Goal: Book appointment/travel/reservation

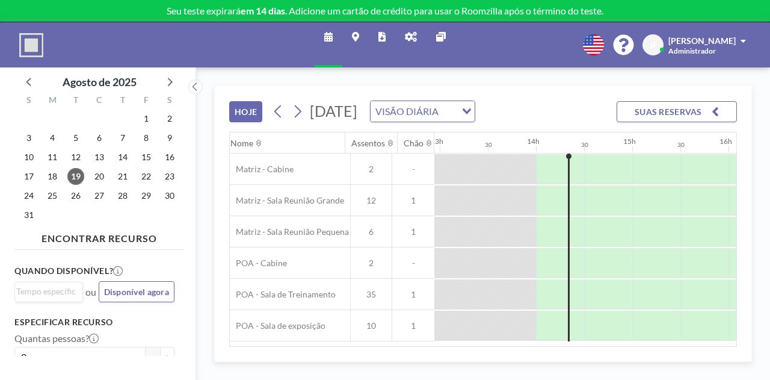
scroll to position [0, 1300]
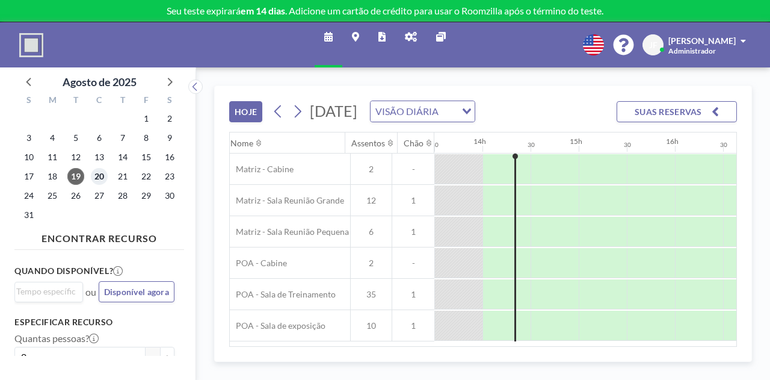
click at [97, 178] on font "20" at bounding box center [99, 176] width 10 height 10
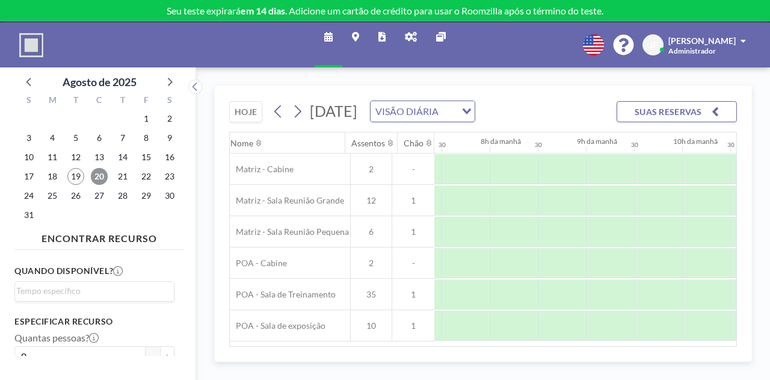
scroll to position [0, 722]
click at [129, 176] on span "21" at bounding box center [122, 176] width 17 height 17
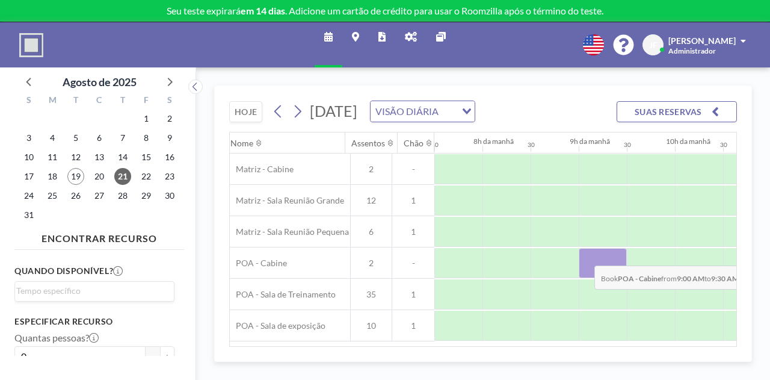
click at [585, 271] on div at bounding box center [603, 263] width 48 height 30
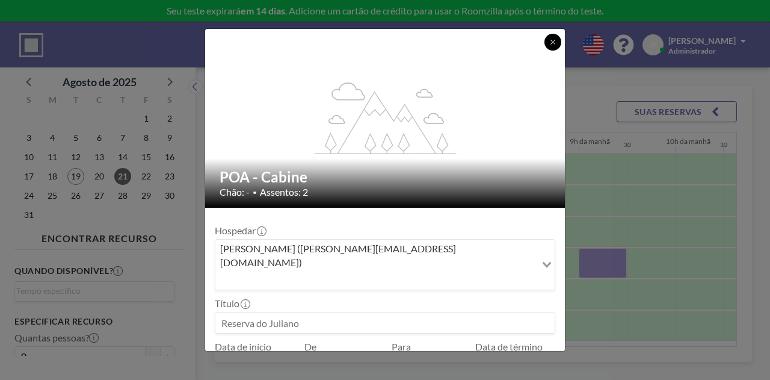
click at [555, 42] on icon at bounding box center [552, 42] width 7 height 7
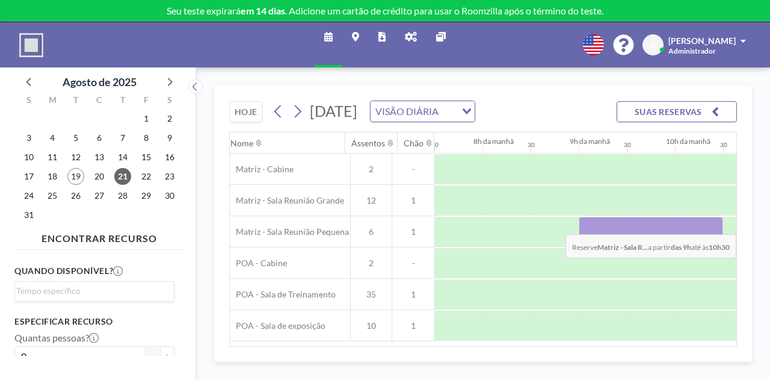
drag, startPoint x: 592, startPoint y: 242, endPoint x: 693, endPoint y: 240, distance: 101.1
click at [693, 240] on div at bounding box center [651, 232] width 144 height 30
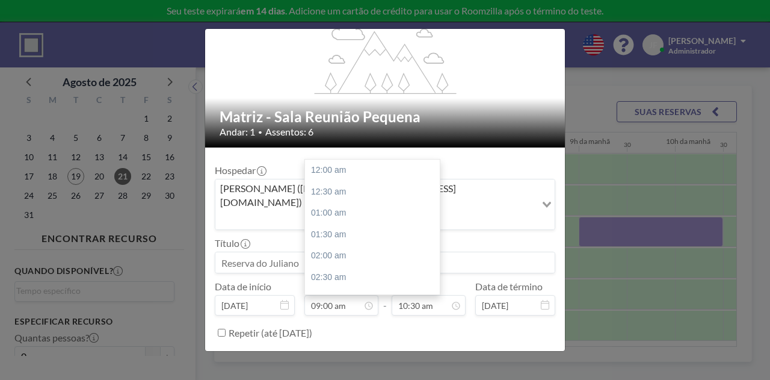
scroll to position [386, 0]
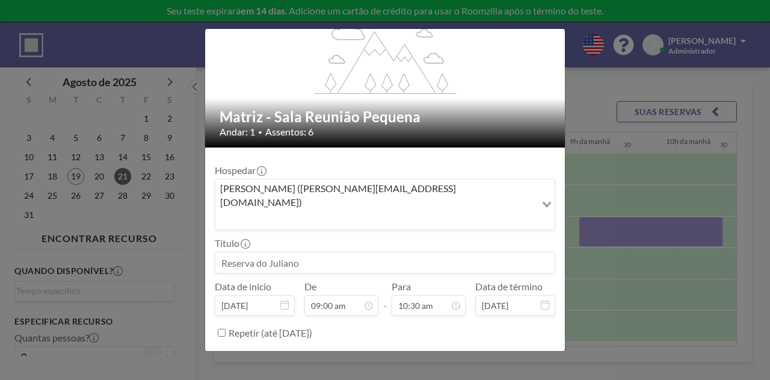
click at [294, 252] on input at bounding box center [384, 262] width 339 height 20
click at [314, 252] on input at bounding box center [384, 262] width 339 height 20
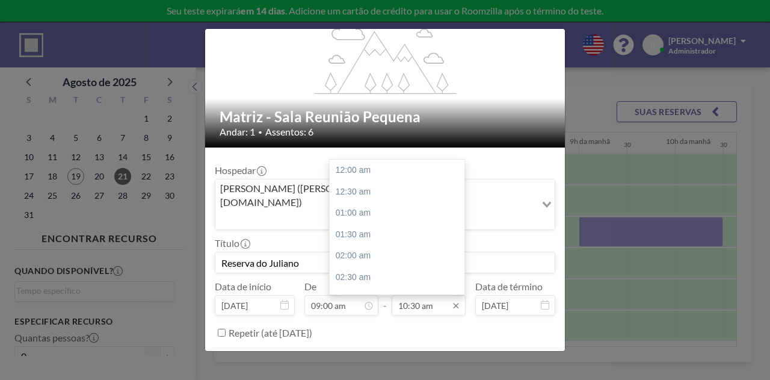
scroll to position [450, 0]
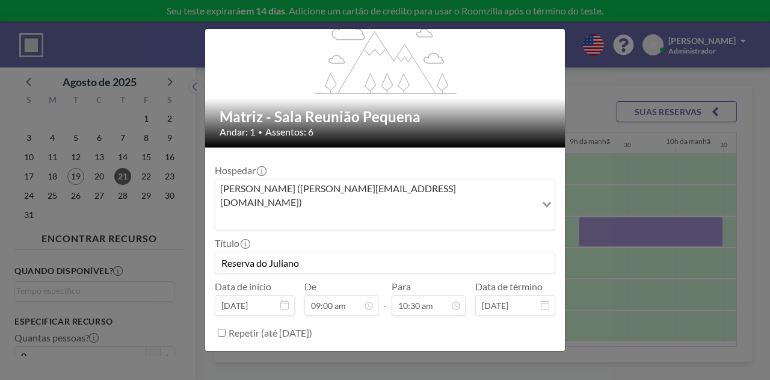
type input "Reserva do Juliano"
click at [510, 357] on font "RESERVE AGORA" at bounding box center [515, 362] width 70 height 10
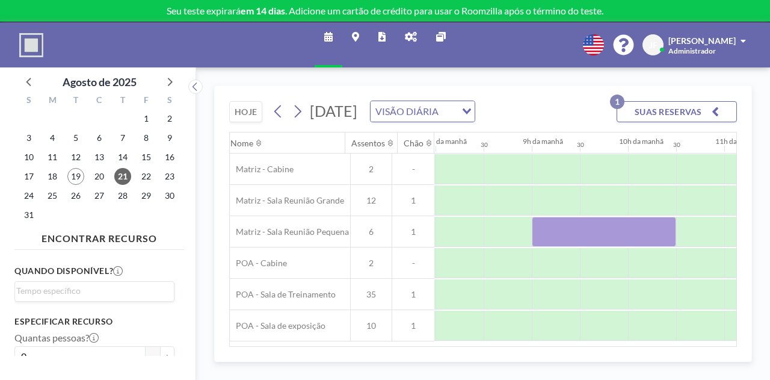
scroll to position [0, 785]
click at [194, 90] on icon at bounding box center [195, 87] width 8 height 12
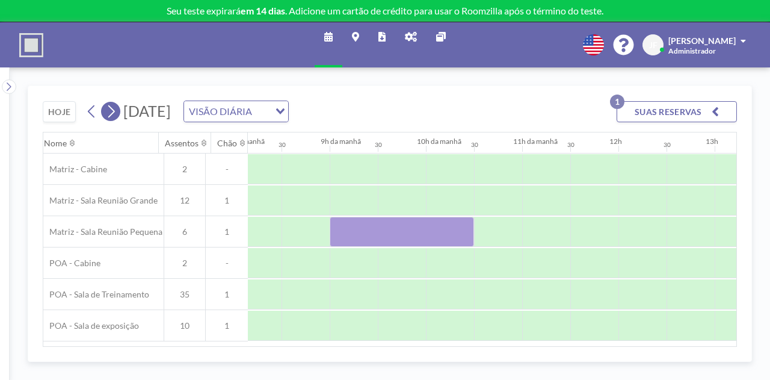
click at [107, 112] on icon at bounding box center [110, 111] width 11 height 18
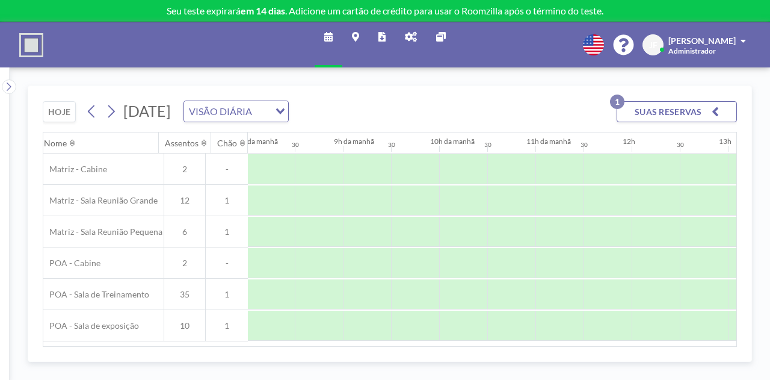
scroll to position [0, 768]
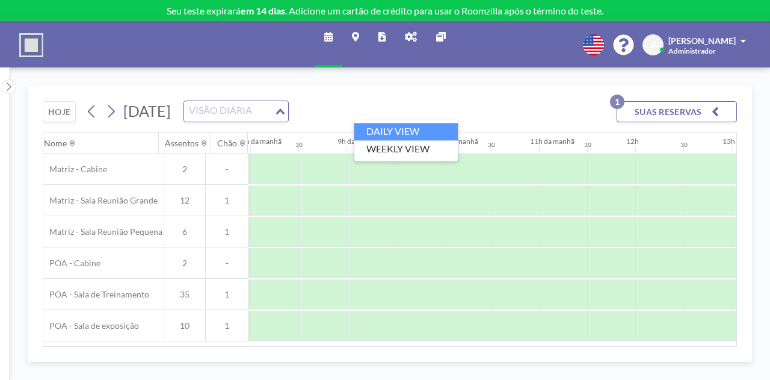
click at [288, 114] on div "Carregando..." at bounding box center [281, 110] width 14 height 18
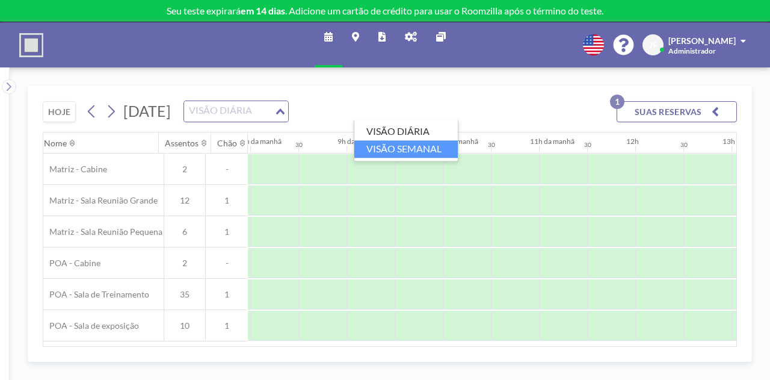
click at [426, 147] on font "VISÃO SEMANAL" at bounding box center [403, 148] width 75 height 11
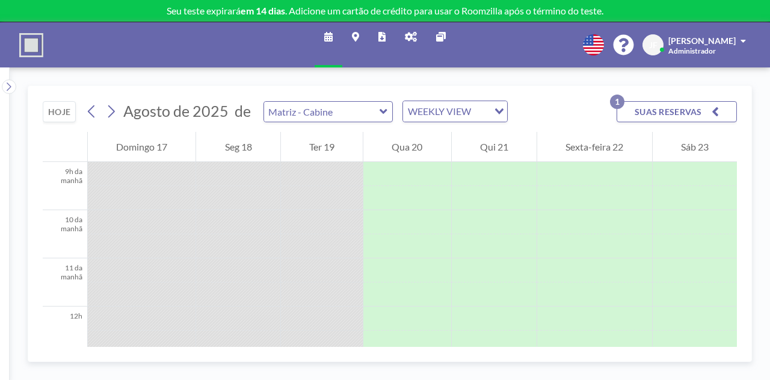
scroll to position [449, 0]
click at [368, 114] on input "text" at bounding box center [322, 112] width 116 height 20
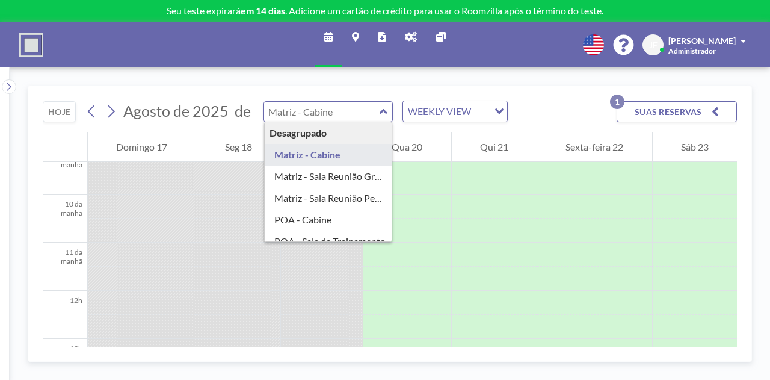
type input "Matriz - Cabine"
click at [355, 99] on div "HOJE Agosto de 2025 de Matriz - Cabine Desagrupado Matriz - [GEOGRAPHIC_DATA] M…" at bounding box center [390, 109] width 694 height 46
click at [371, 116] on input "text" at bounding box center [322, 112] width 116 height 20
type input "Matriz - Cabine"
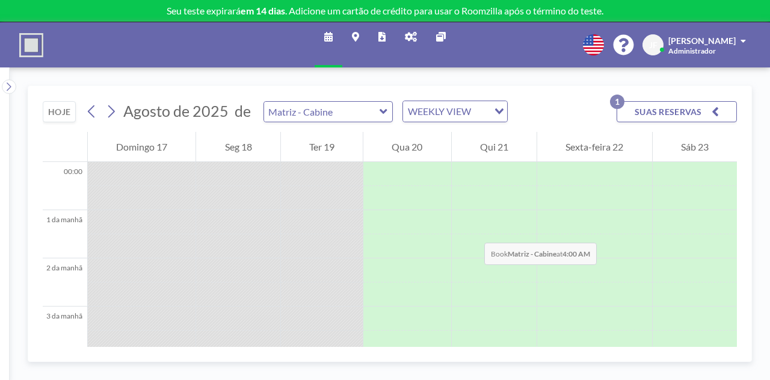
scroll to position [301, 0]
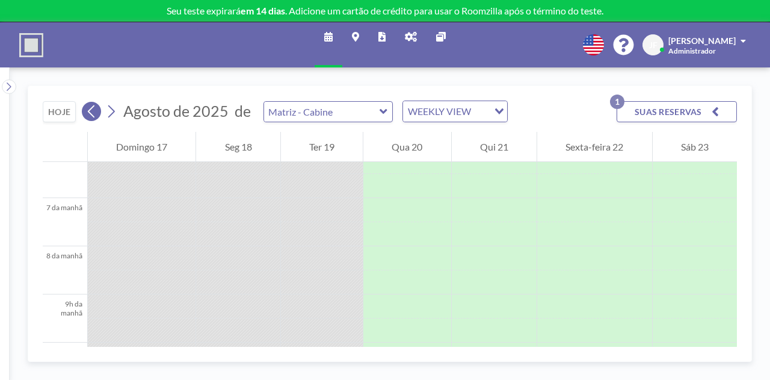
click at [88, 115] on icon at bounding box center [91, 111] width 11 height 18
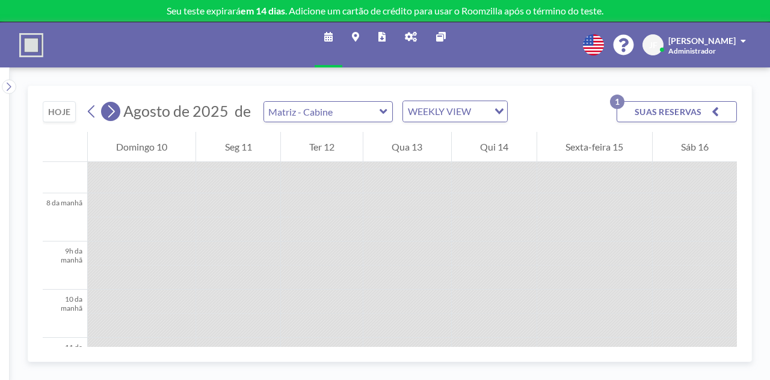
scroll to position [361, 0]
click at [114, 115] on icon at bounding box center [110, 111] width 11 height 18
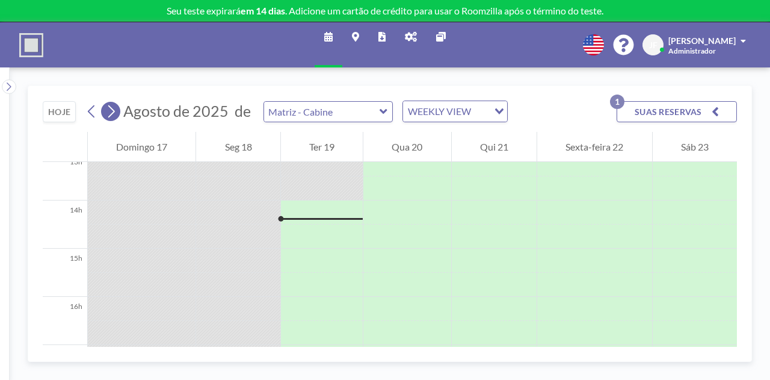
scroll to position [650, 0]
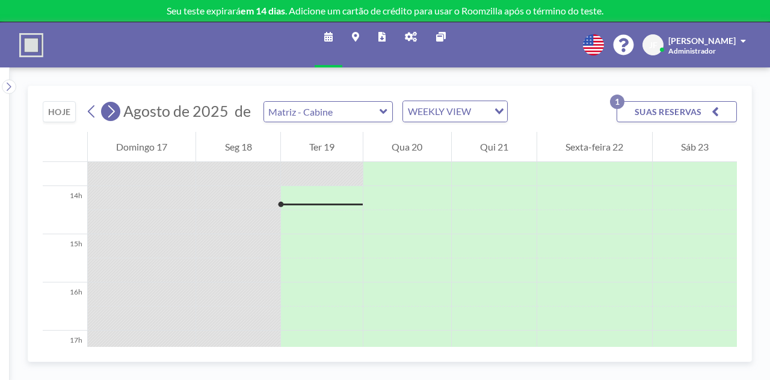
click at [114, 115] on icon at bounding box center [110, 111] width 11 height 18
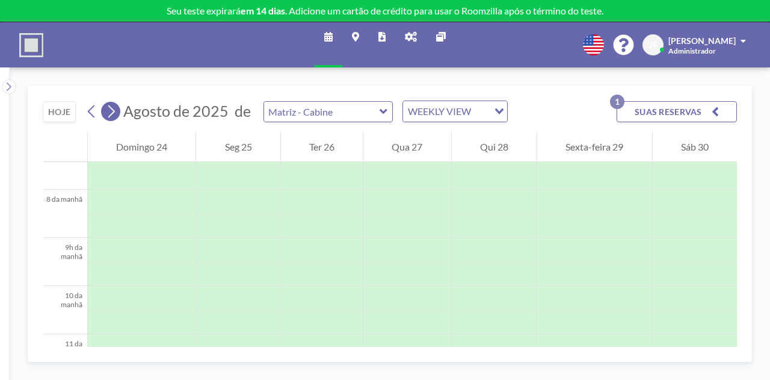
scroll to position [361, 0]
click at [89, 115] on icon at bounding box center [91, 111] width 11 height 18
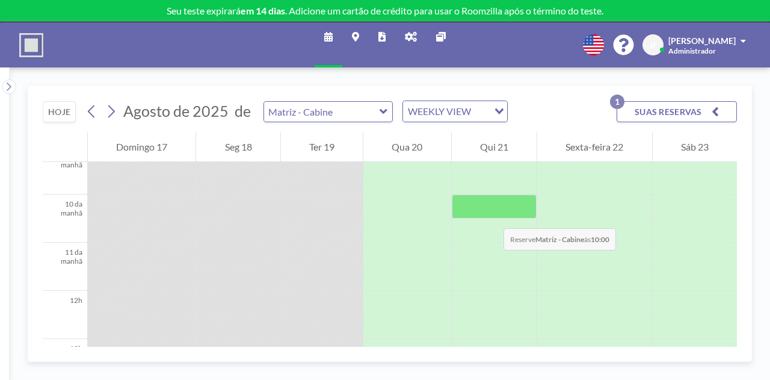
scroll to position [249, 0]
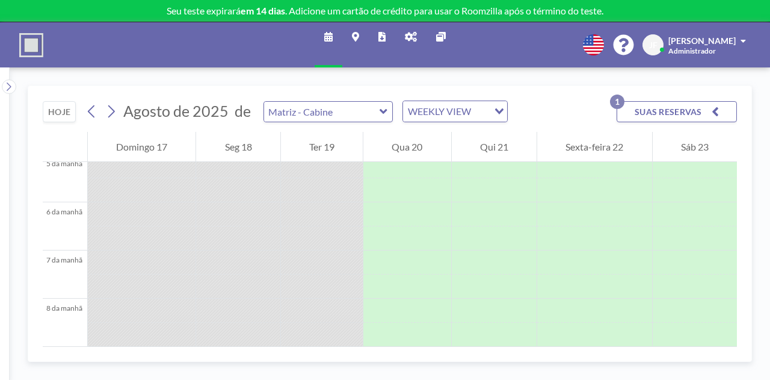
click at [710, 107] on button "SUAS RESERVAS 1" at bounding box center [677, 111] width 120 height 21
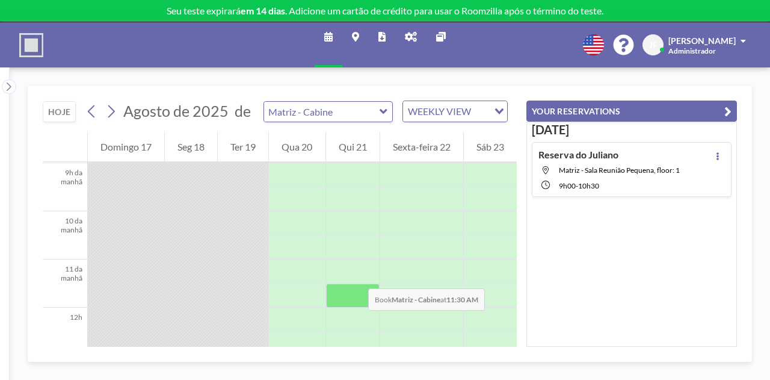
scroll to position [449, 0]
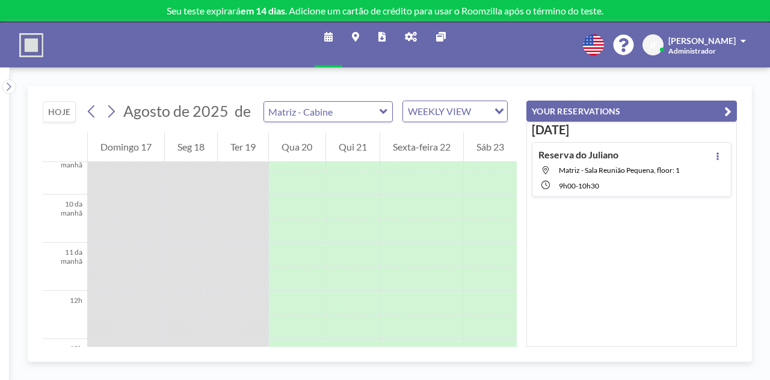
click at [723, 113] on button "YOUR RESERVATIONS" at bounding box center [632, 110] width 211 height 21
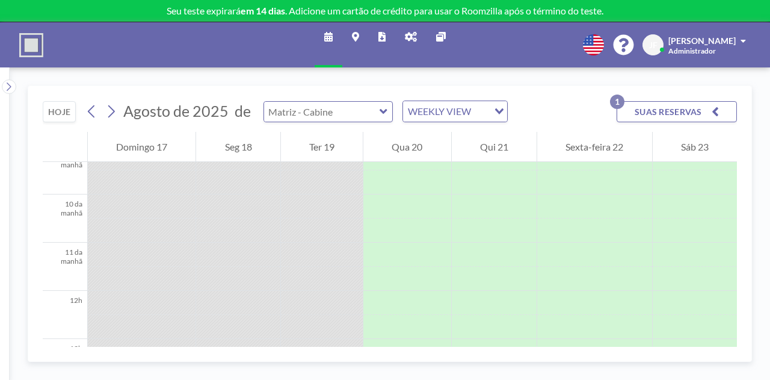
click at [359, 113] on input "text" at bounding box center [322, 112] width 116 height 20
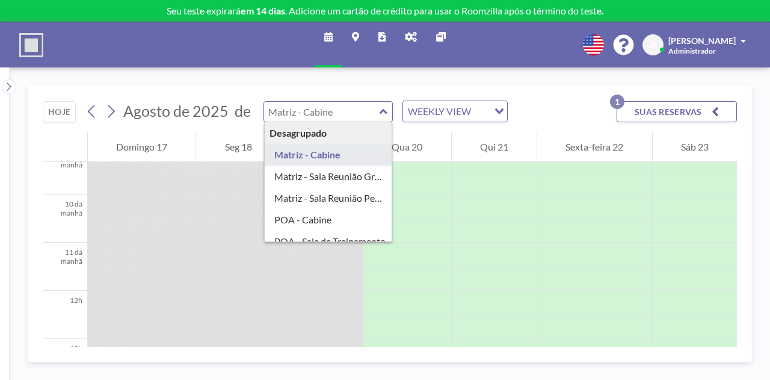
type input "Matriz - Cabine"
click at [444, 113] on div "WEEKLY VIEW" at bounding box center [445, 110] width 85 height 18
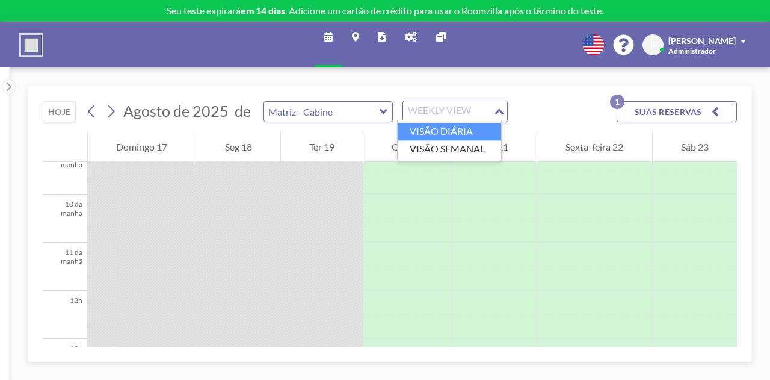
click at [432, 133] on font "VISÃO DIÁRIA" at bounding box center [441, 130] width 63 height 11
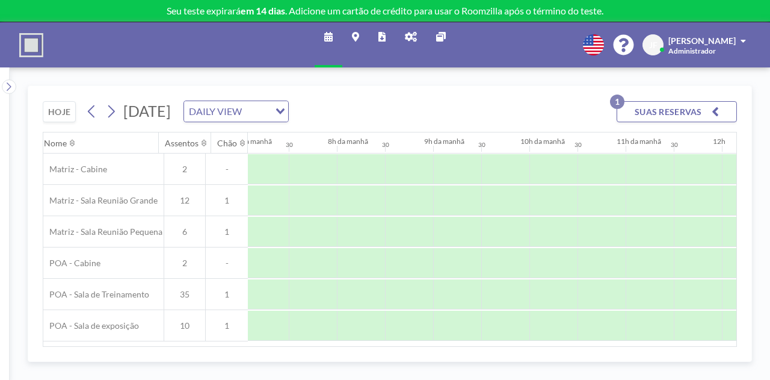
scroll to position [0, 722]
click at [416, 35] on icon at bounding box center [411, 37] width 12 height 10
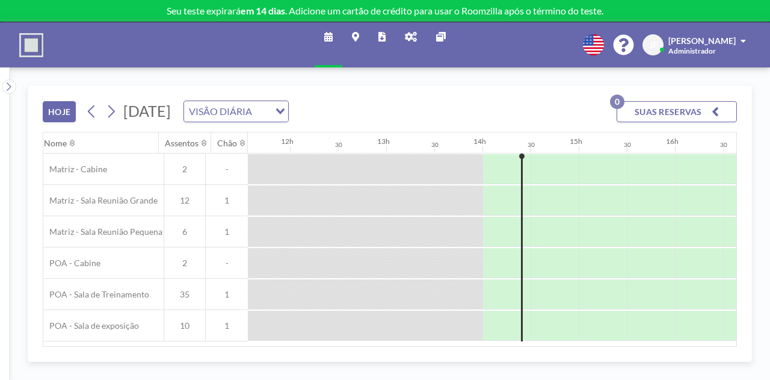
scroll to position [0, 1067]
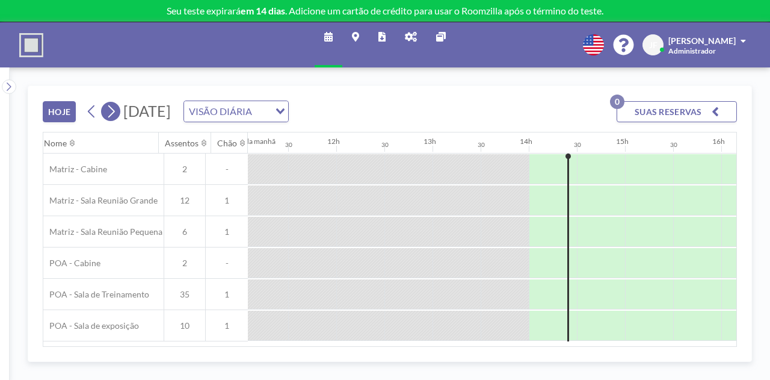
click at [110, 111] on icon at bounding box center [110, 111] width 11 height 18
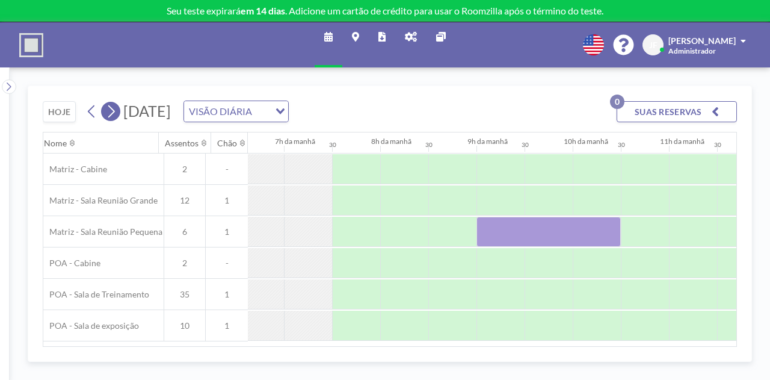
scroll to position [0, 722]
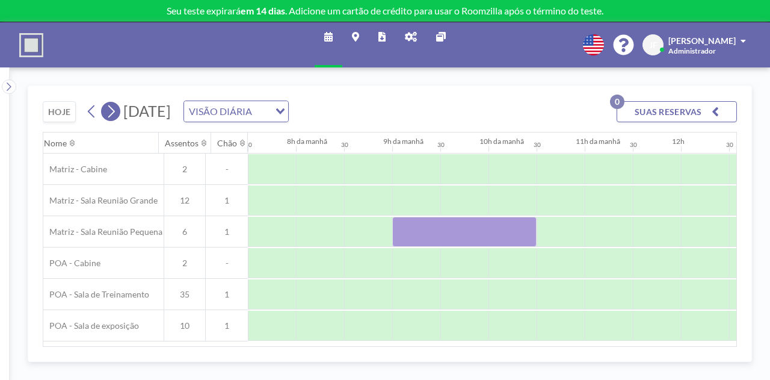
click at [110, 111] on icon at bounding box center [110, 111] width 11 height 18
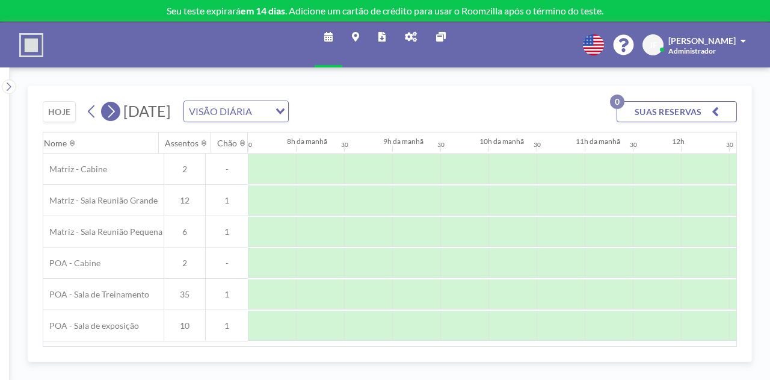
click at [110, 111] on icon at bounding box center [110, 111] width 11 height 18
click at [112, 108] on icon at bounding box center [111, 111] width 7 height 13
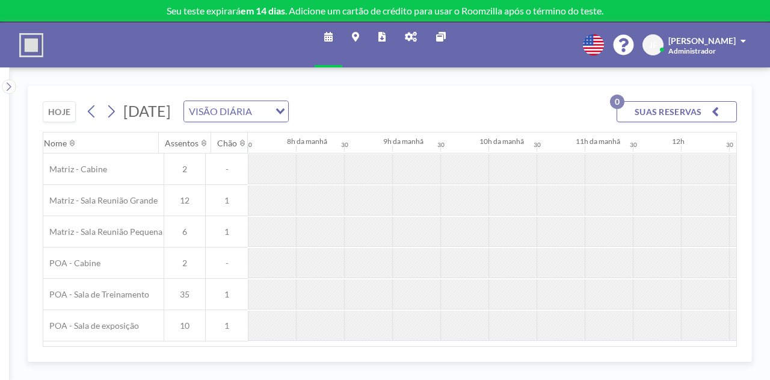
click at [604, 36] on icon at bounding box center [593, 44] width 21 height 21
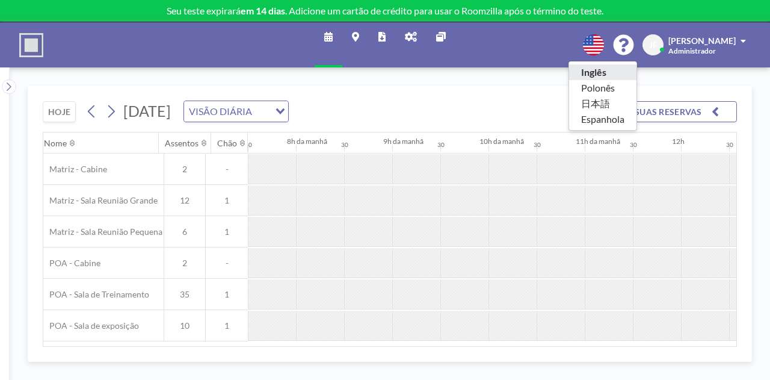
click at [623, 66] on li "Inglês" at bounding box center [602, 72] width 67 height 16
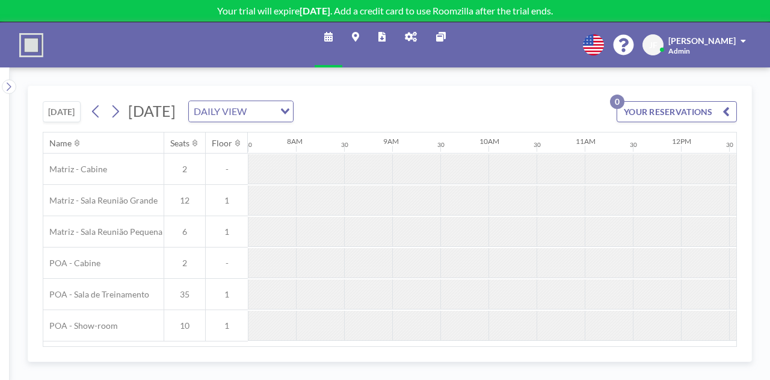
click at [378, 82] on div "TODAY Tuesday, August 19, 2025 DAILY VIEW Loading... YOUR RESERVATIONS 0 Name S…" at bounding box center [390, 223] width 761 height 312
click at [118, 112] on icon at bounding box center [116, 111] width 7 height 13
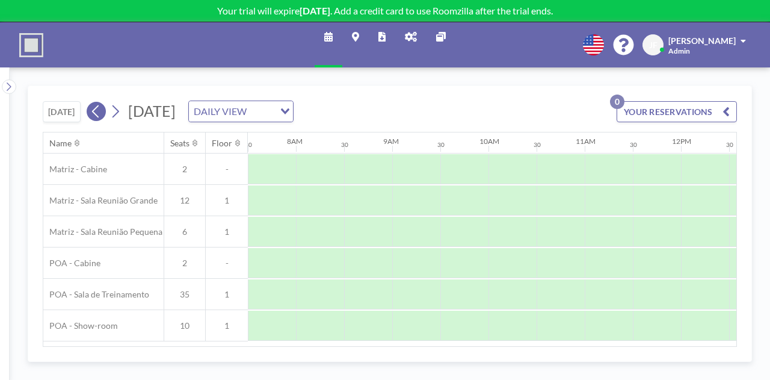
click at [97, 113] on icon at bounding box center [95, 111] width 7 height 13
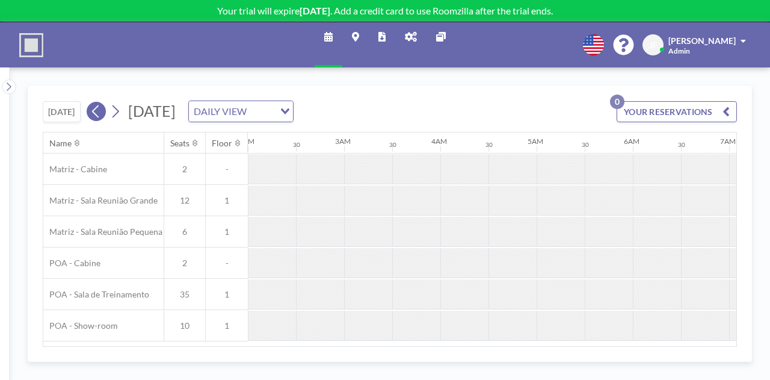
scroll to position [0, 504]
click at [97, 113] on icon at bounding box center [95, 111] width 7 height 13
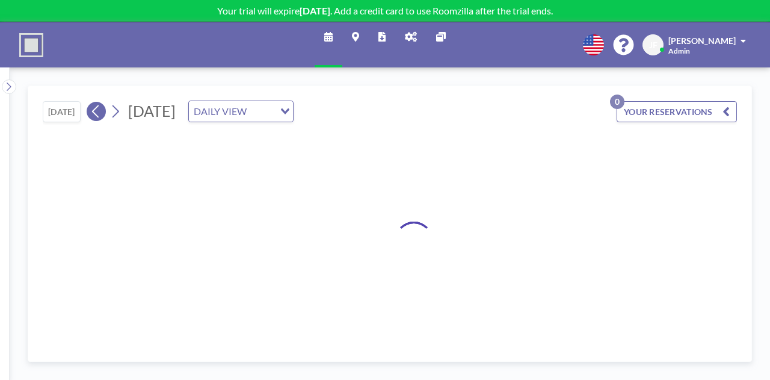
click at [97, 113] on icon at bounding box center [95, 111] width 7 height 13
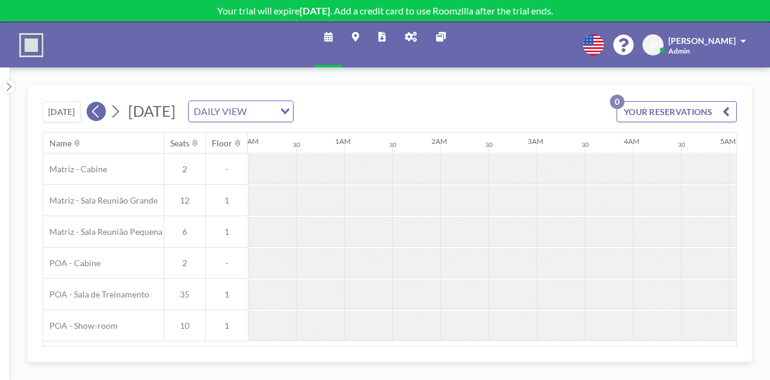
click at [97, 113] on icon at bounding box center [95, 111] width 7 height 13
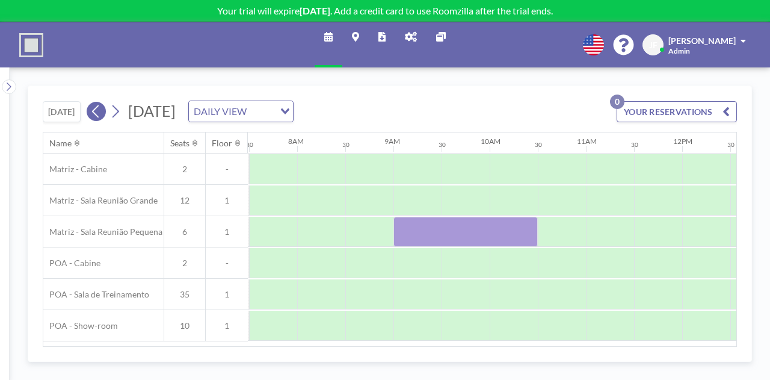
scroll to position [0, 722]
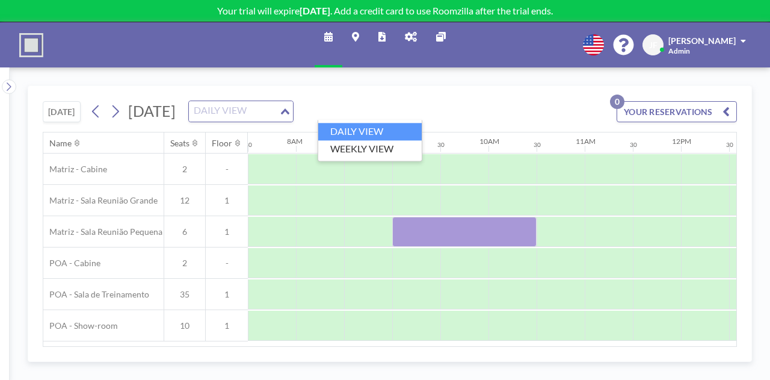
click at [279, 115] on div "DAILY VIEW" at bounding box center [234, 110] width 90 height 18
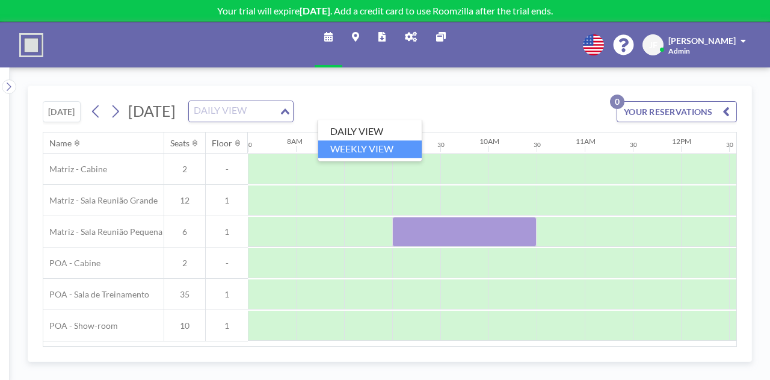
click at [363, 153] on li "WEEKLY VIEW" at bounding box center [370, 148] width 104 height 17
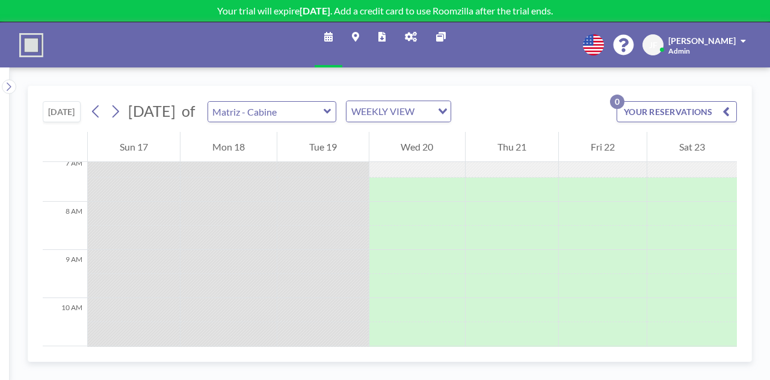
scroll to position [449, 0]
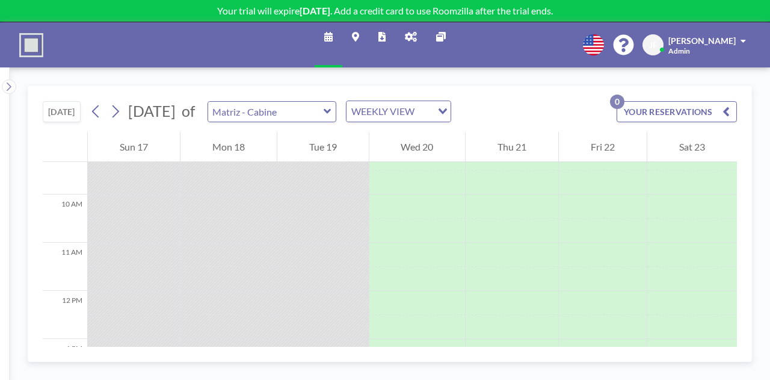
click at [732, 113] on button "YOUR RESERVATIONS 0" at bounding box center [677, 111] width 120 height 21
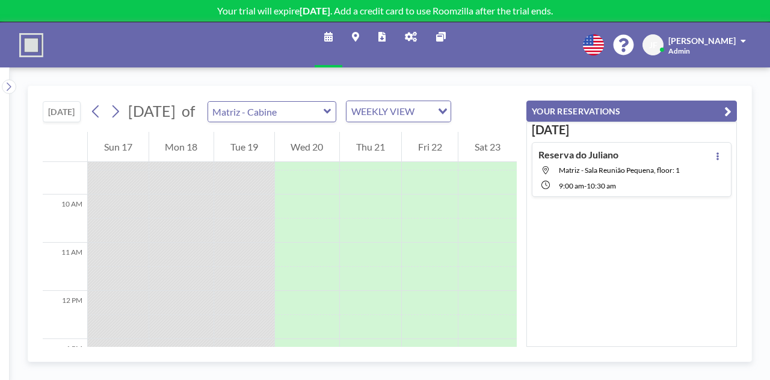
click at [643, 165] on span "Matriz - Sala Reunião Pequena, floor: 1" at bounding box center [619, 169] width 121 height 9
type input "Matriz - Sala Reunião Pequena"
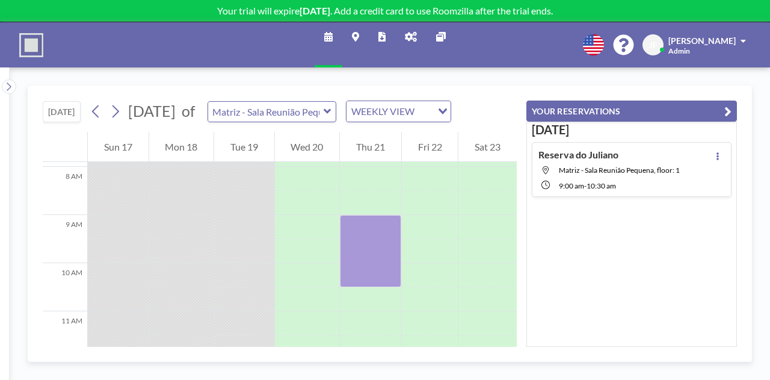
scroll to position [409, 0]
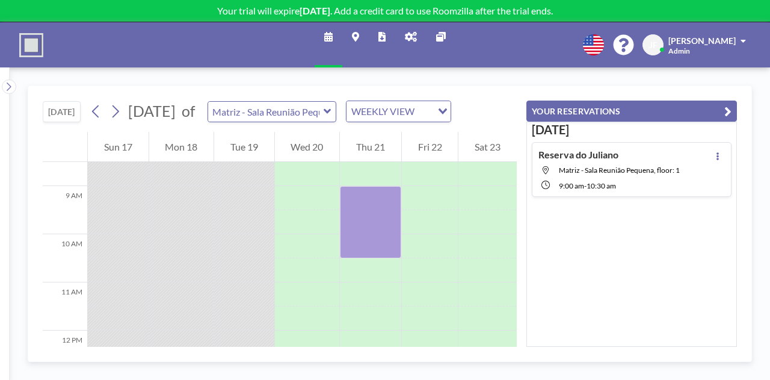
click at [729, 110] on icon "button" at bounding box center [728, 111] width 7 height 14
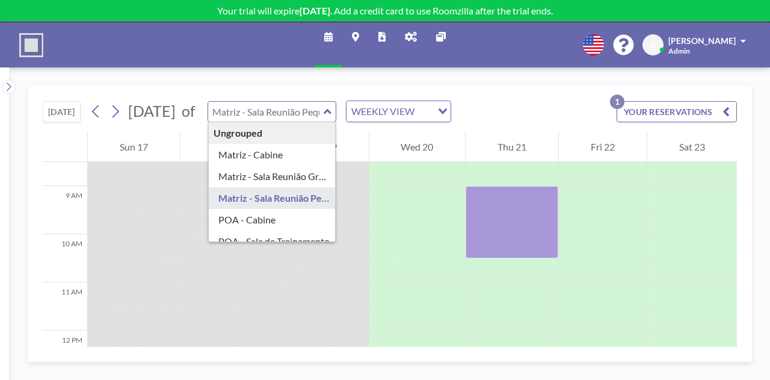
click at [299, 110] on input "text" at bounding box center [266, 112] width 116 height 20
type input "Matriz - Cabine"
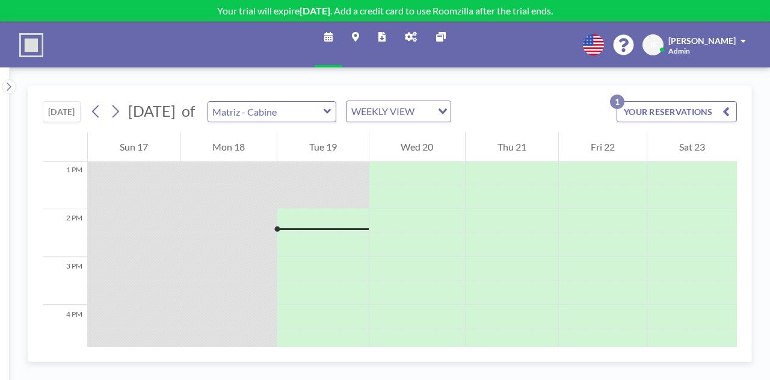
scroll to position [650, 0]
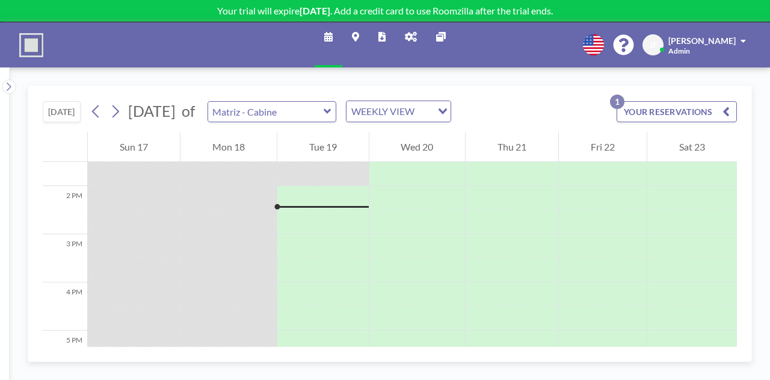
click at [451, 120] on div "WEEKLY VIEW Loading..." at bounding box center [399, 111] width 104 height 20
click at [442, 133] on li "DAILY VIEW" at bounding box center [435, 131] width 104 height 17
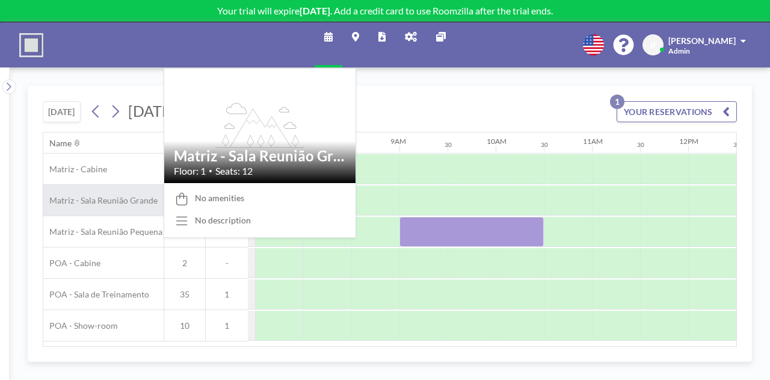
scroll to position [0, 722]
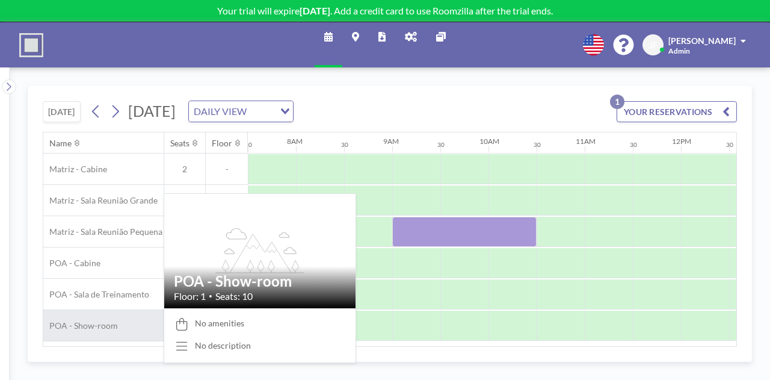
click at [88, 322] on span "POA - Show-room" at bounding box center [80, 325] width 75 height 11
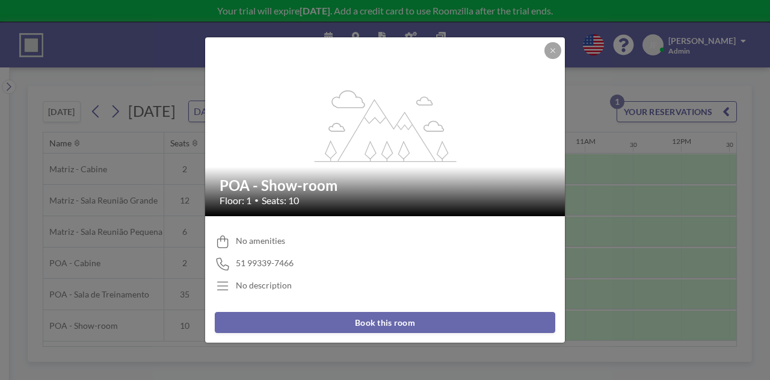
click at [112, 291] on div "flex-grow: 1.2; POA - Show-room Floor: 1 • Seats: 10 No amenities 51 99339-7466…" at bounding box center [385, 190] width 770 height 380
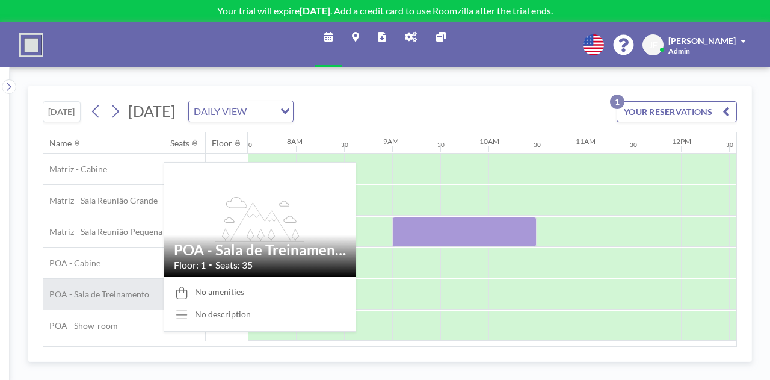
click at [124, 295] on span "POA - Sala de Treinamento" at bounding box center [96, 294] width 106 height 11
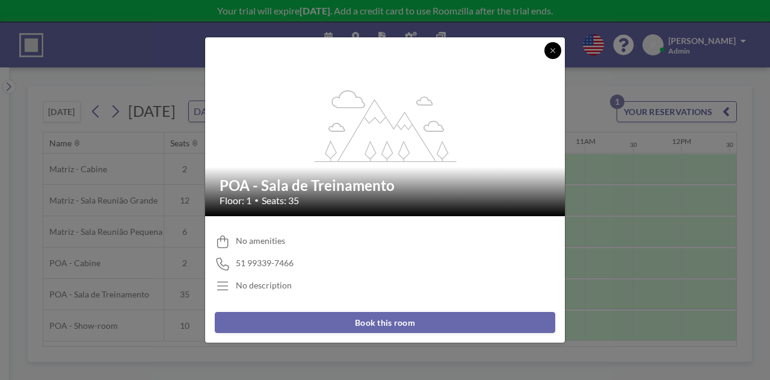
click at [554, 48] on icon at bounding box center [552, 50] width 7 height 7
